Goal: Information Seeking & Learning: Understand process/instructions

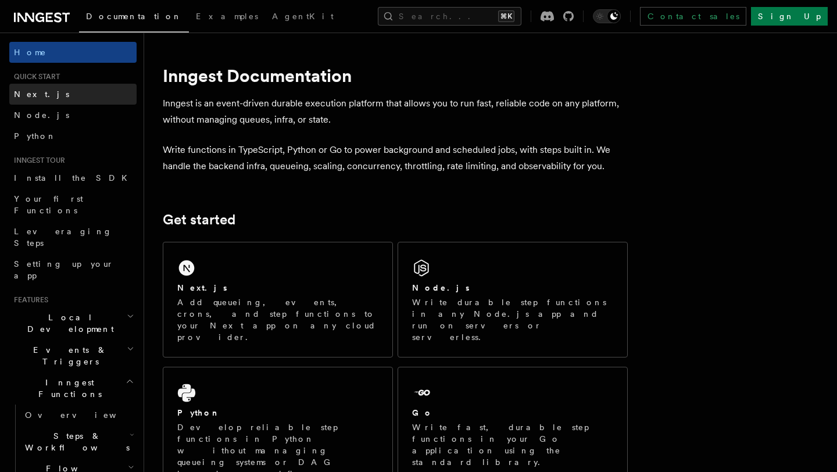
click at [37, 98] on span "Next.js" at bounding box center [41, 94] width 55 height 9
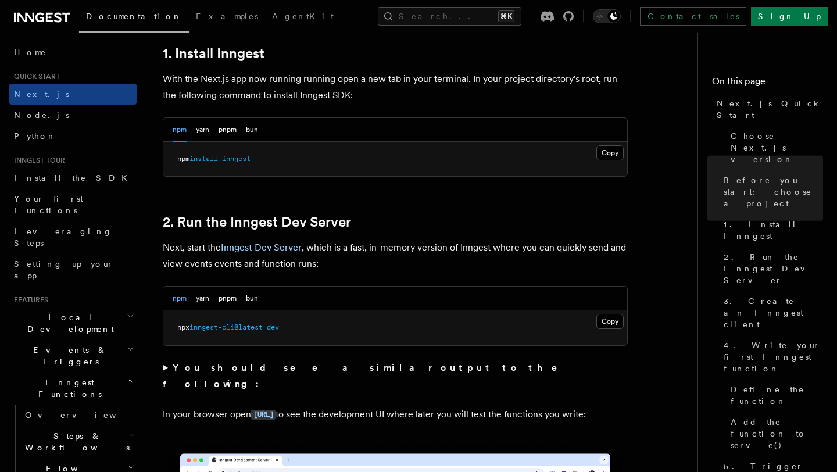
scroll to position [651, 0]
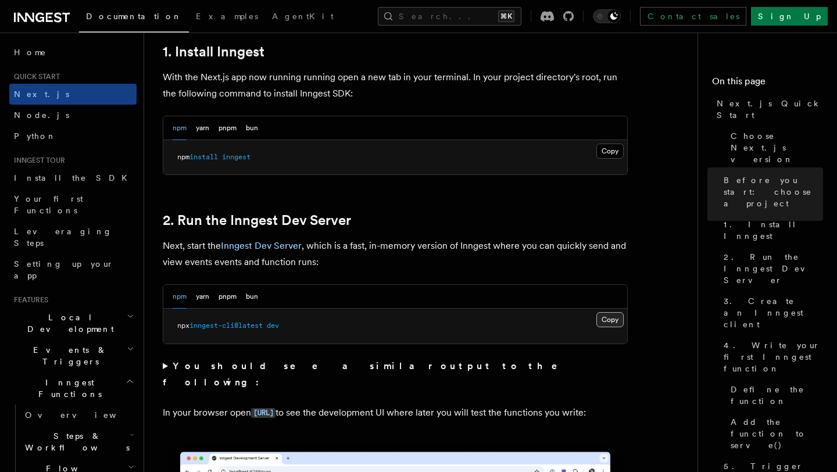
click at [616, 320] on button "Copy Copied" at bounding box center [609, 319] width 27 height 15
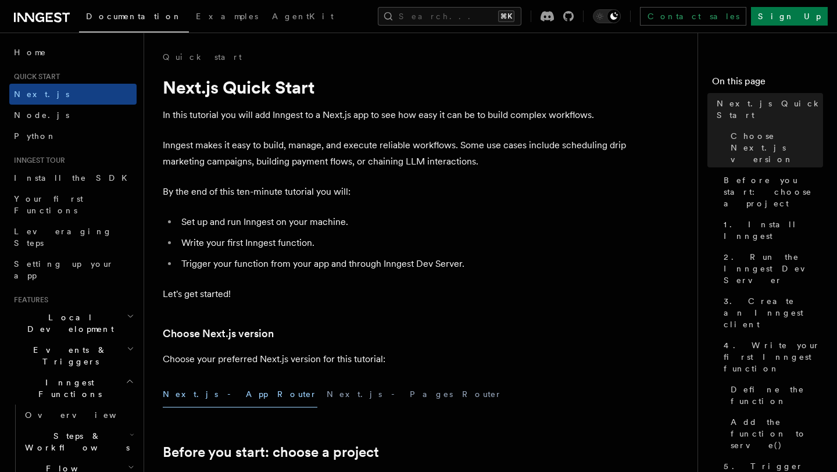
click at [46, 17] on icon at bounding box center [49, 17] width 7 height 9
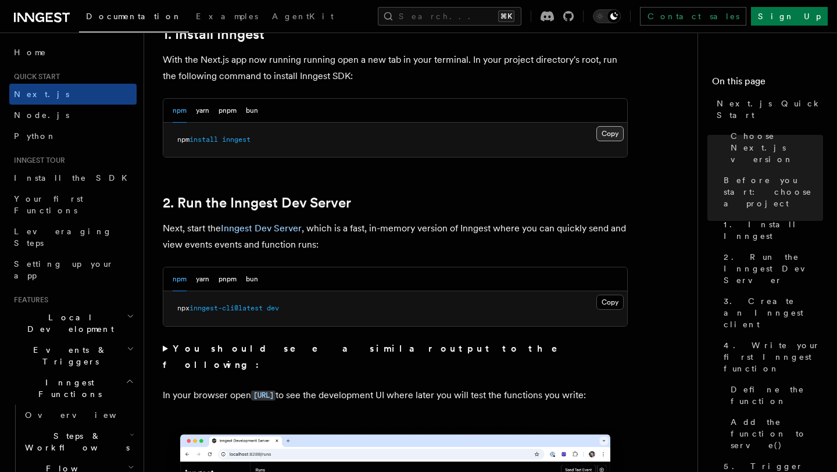
scroll to position [746, 0]
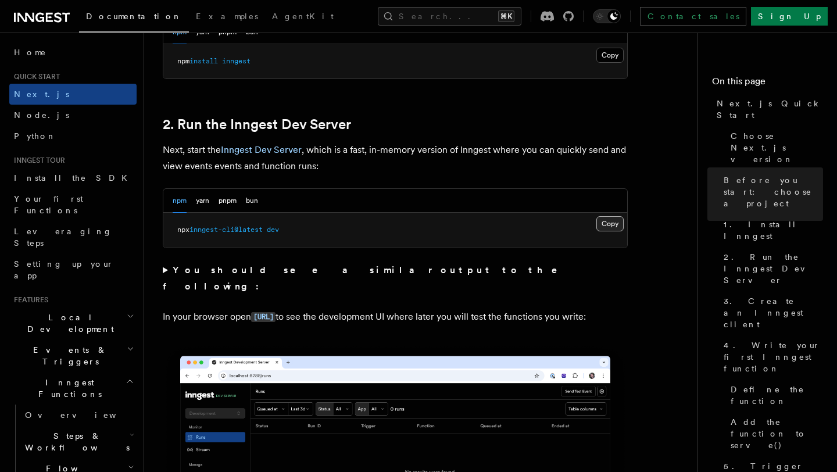
click at [609, 226] on button "Copy Copied" at bounding box center [609, 223] width 27 height 15
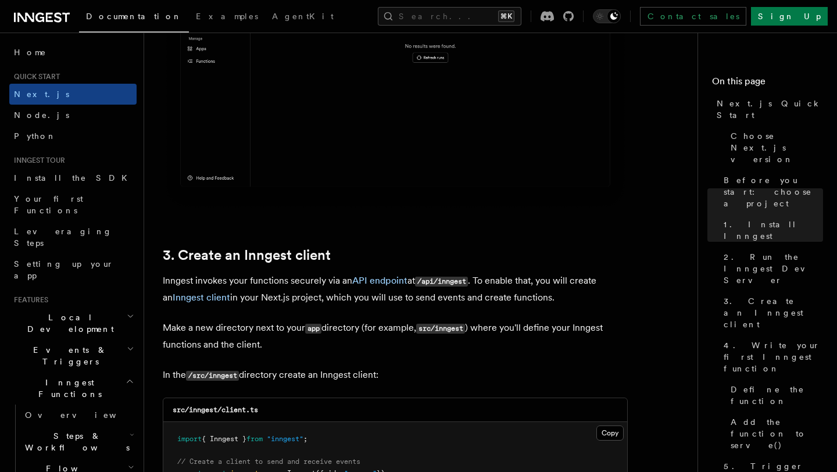
scroll to position [1246, 0]
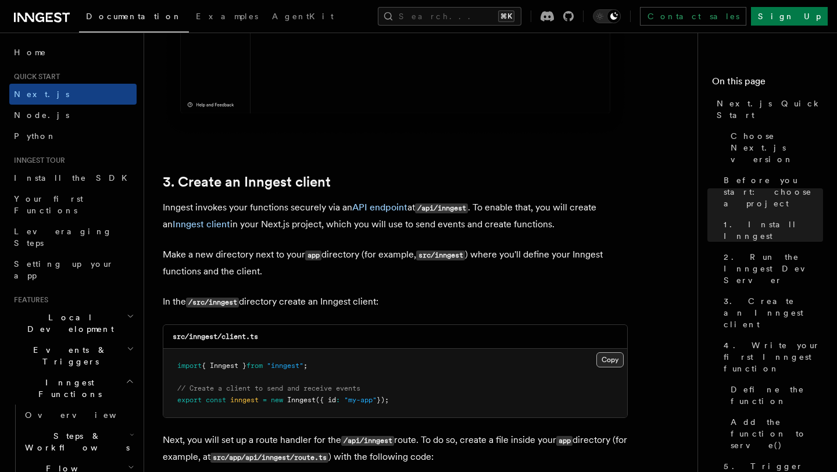
click at [615, 363] on button "Copy Copied" at bounding box center [609, 359] width 27 height 15
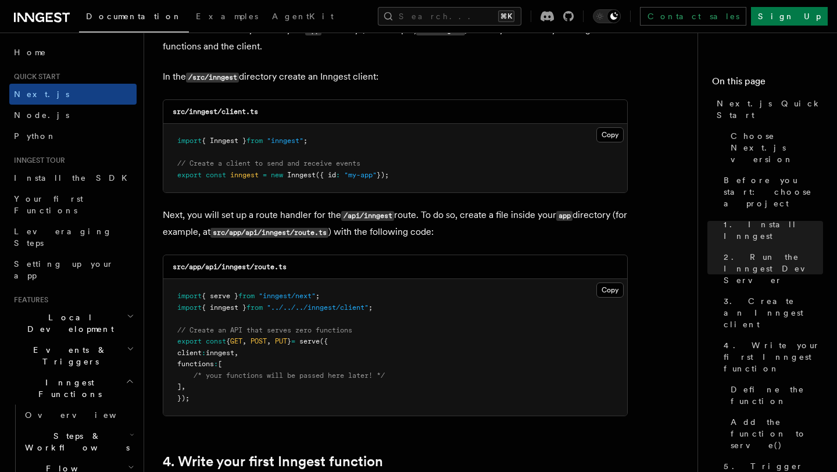
scroll to position [1472, 0]
click at [609, 291] on button "Copy Copied" at bounding box center [609, 288] width 27 height 15
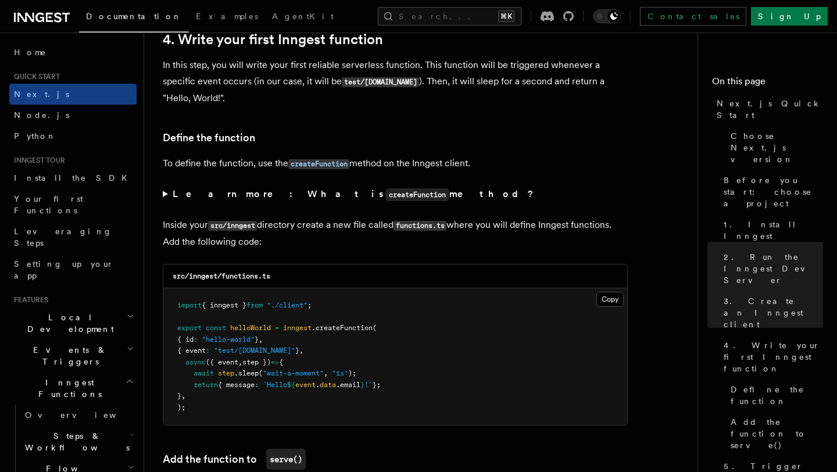
scroll to position [1940, 0]
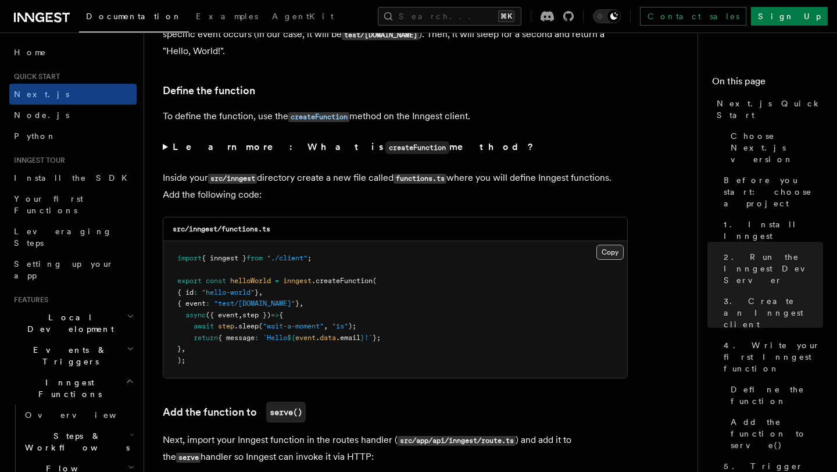
click at [609, 253] on button "Copy Copied" at bounding box center [609, 252] width 27 height 15
